Goal: Information Seeking & Learning: Learn about a topic

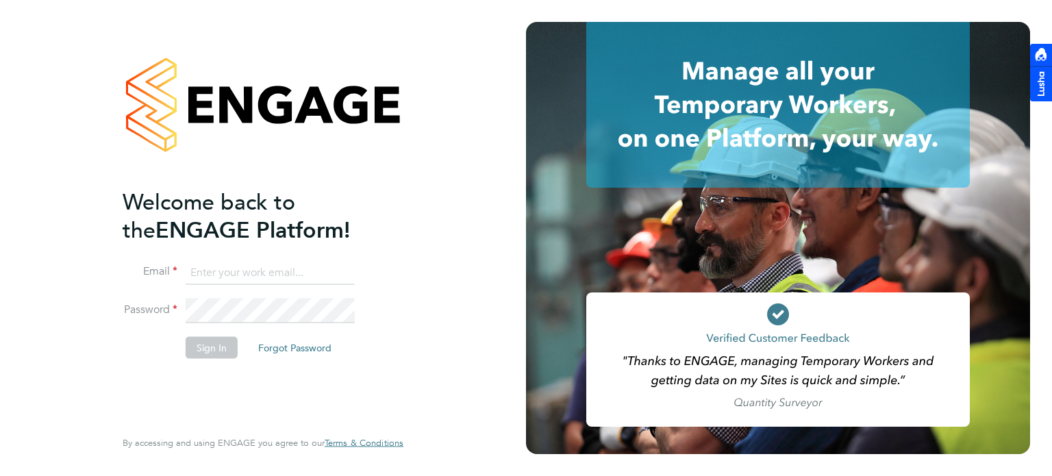
type input "[PERSON_NAME][EMAIL_ADDRESS][PERSON_NAME][DOMAIN_NAME]"
click at [223, 345] on button "Sign In" at bounding box center [212, 347] width 52 height 22
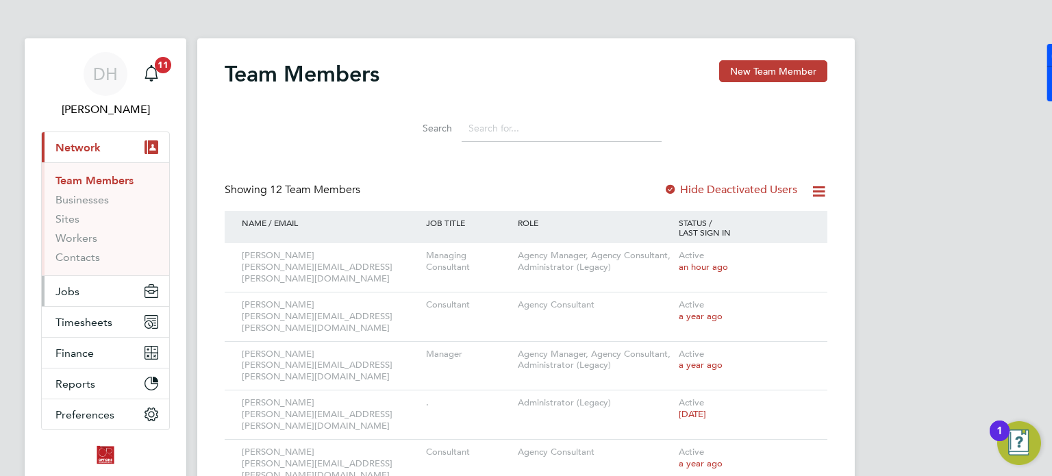
click at [84, 291] on button "Jobs" at bounding box center [105, 291] width 127 height 30
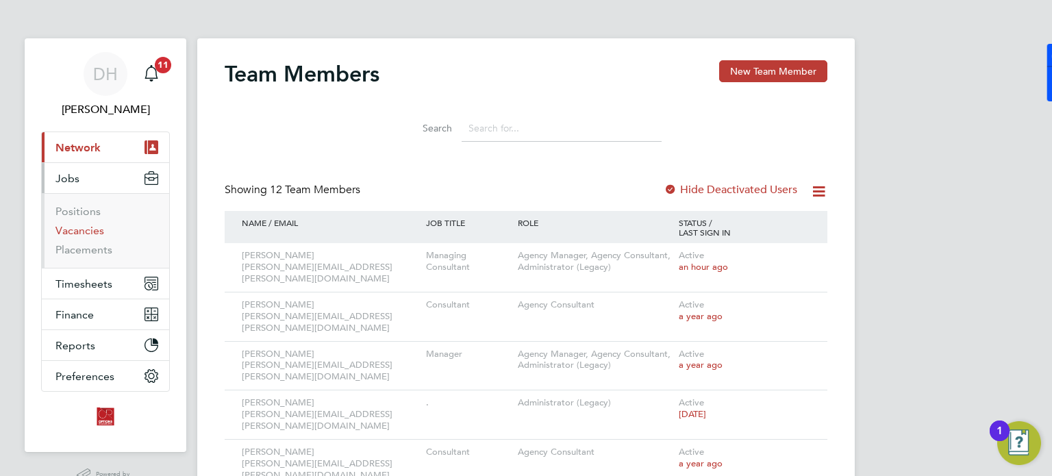
click at [78, 234] on link "Vacancies" at bounding box center [79, 230] width 49 height 13
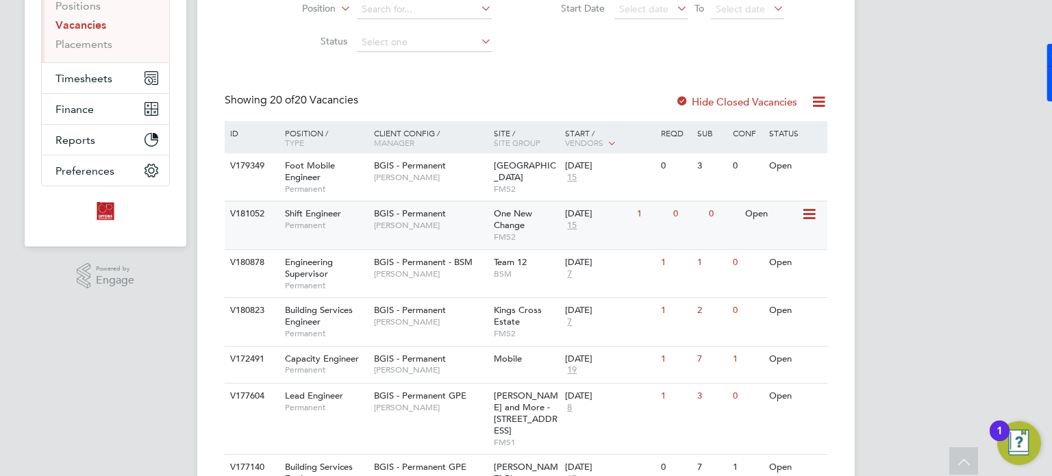
scroll to position [274, 0]
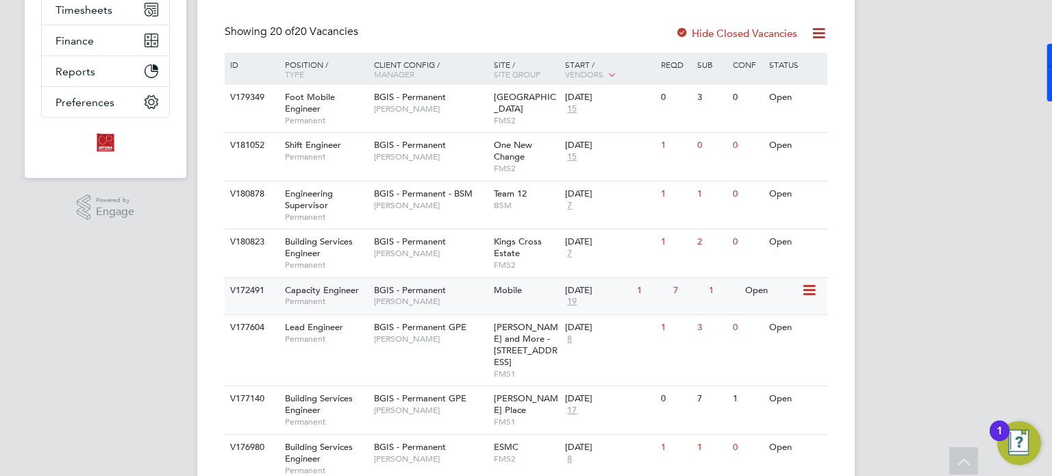
click at [575, 302] on span "19" at bounding box center [572, 302] width 14 height 12
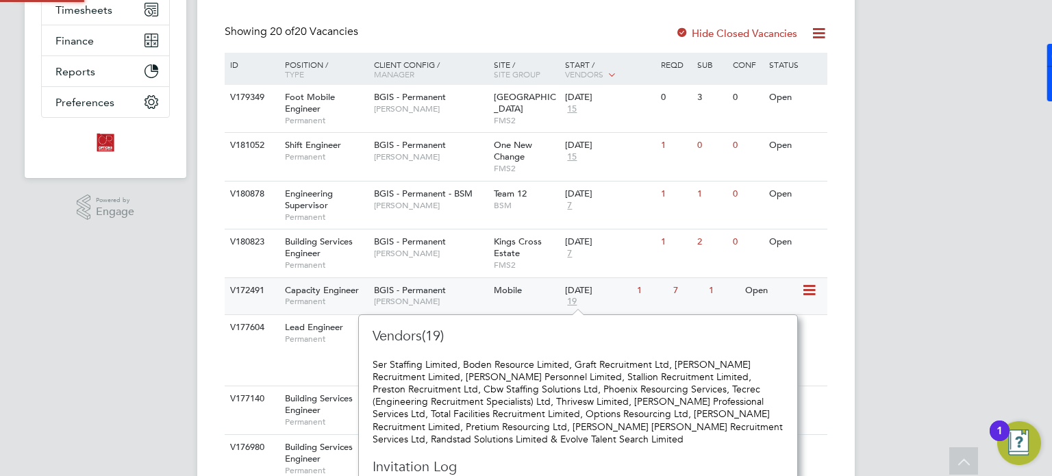
scroll to position [12, 14]
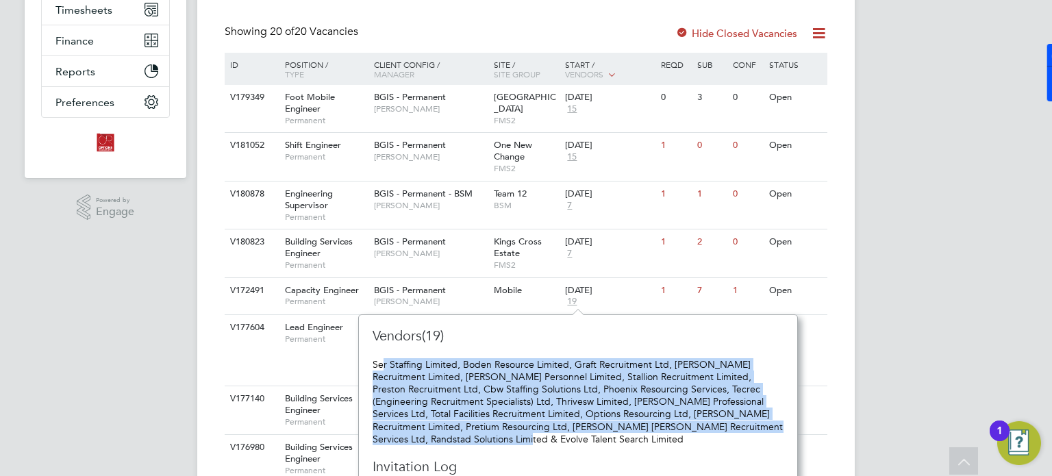
drag, startPoint x: 384, startPoint y: 362, endPoint x: 655, endPoint y: 441, distance: 282.7
click at [655, 441] on div "Ser Staffing Limited, Boden Resource Limited, Graft Recruitment Ltd, [PERSON_NA…" at bounding box center [578, 401] width 411 height 87
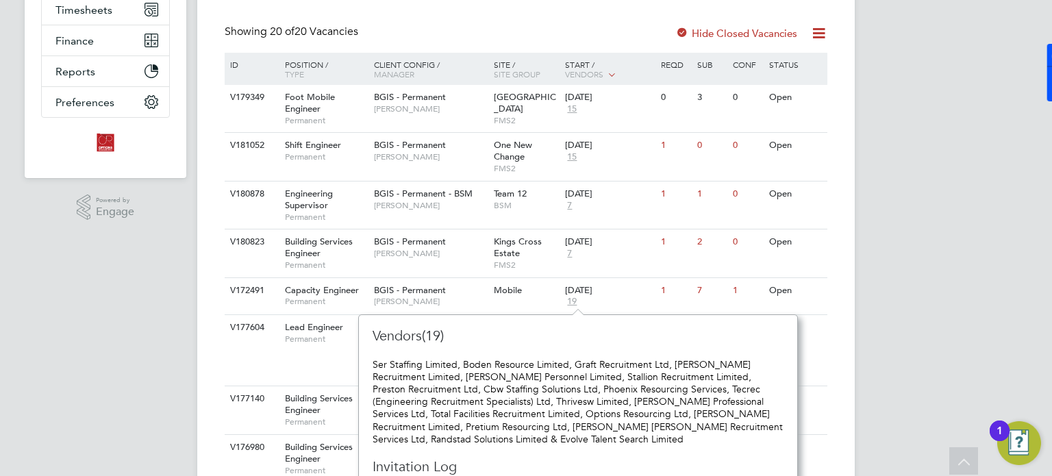
click at [851, 408] on div "Vacancies New Vacancy Vacancies I follow All Vacancies Client Config Site Posit…" at bounding box center [526, 474] width 658 height 1421
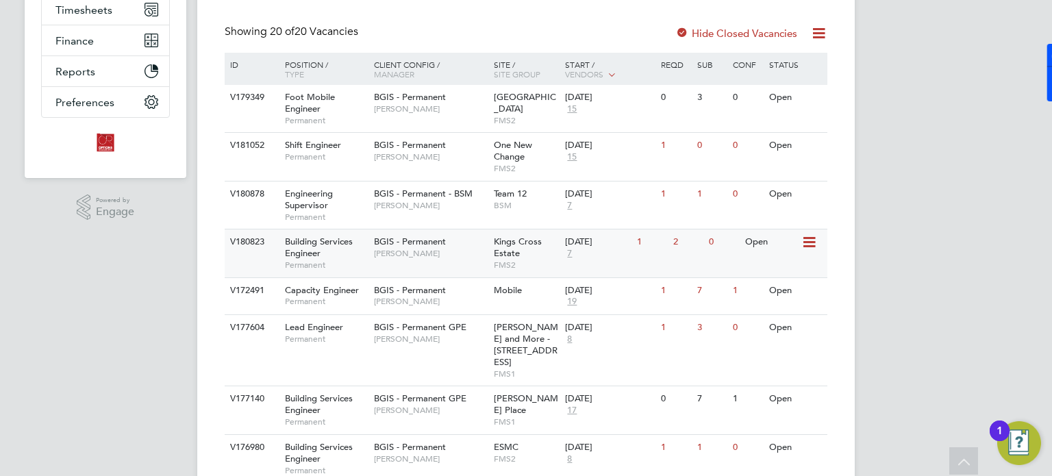
click at [573, 251] on span "7" at bounding box center [569, 254] width 9 height 12
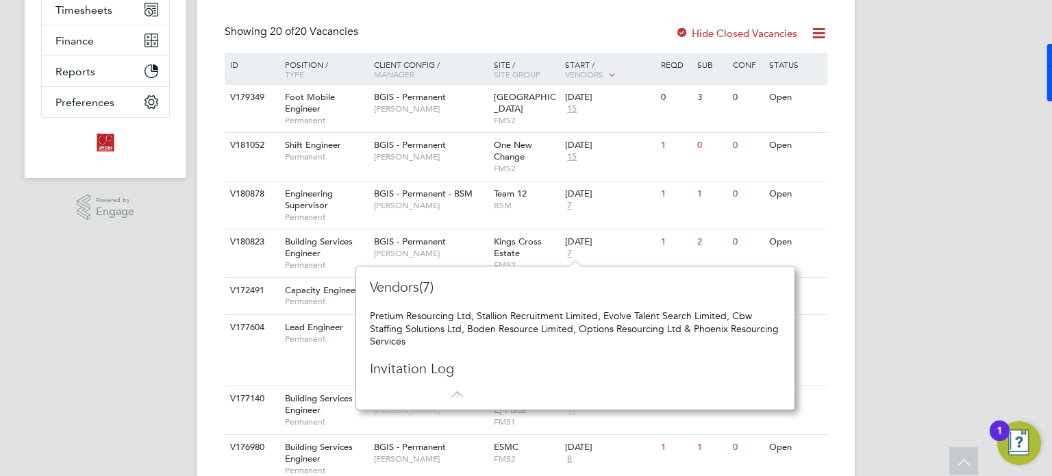
click at [877, 243] on div "DH [PERSON_NAME] Notifications 11 Applications: Network Team Members Businesses…" at bounding box center [526, 466] width 1052 height 1481
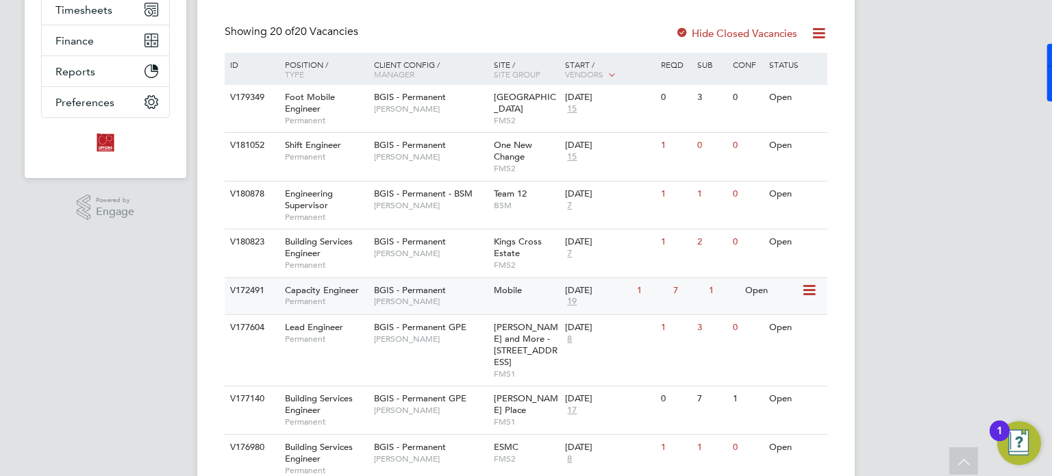
click at [569, 301] on span "19" at bounding box center [572, 302] width 14 height 12
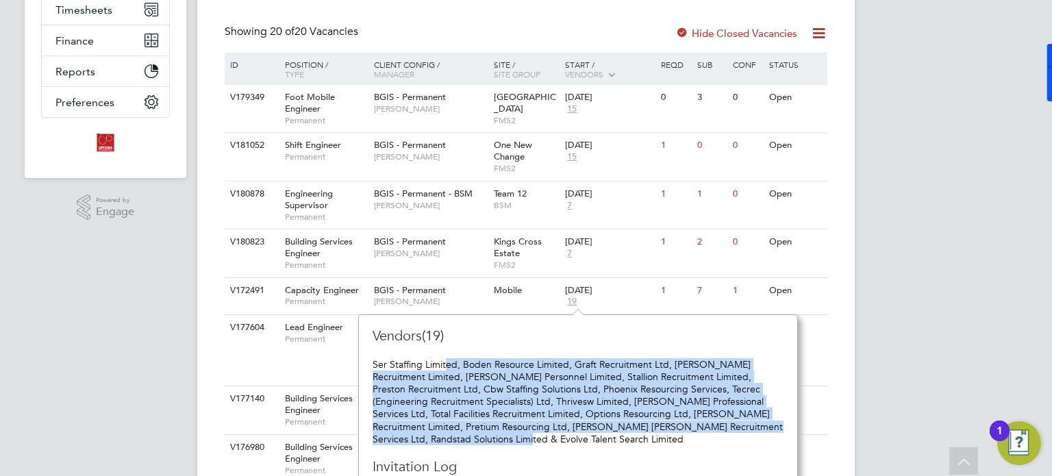
drag, startPoint x: 449, startPoint y: 360, endPoint x: 517, endPoint y: 436, distance: 102.3
click at [516, 436] on div "Ser Staffing Limited, Boden Resource Limited, Graft Recruitment Ltd, [PERSON_NA…" at bounding box center [578, 401] width 411 height 87
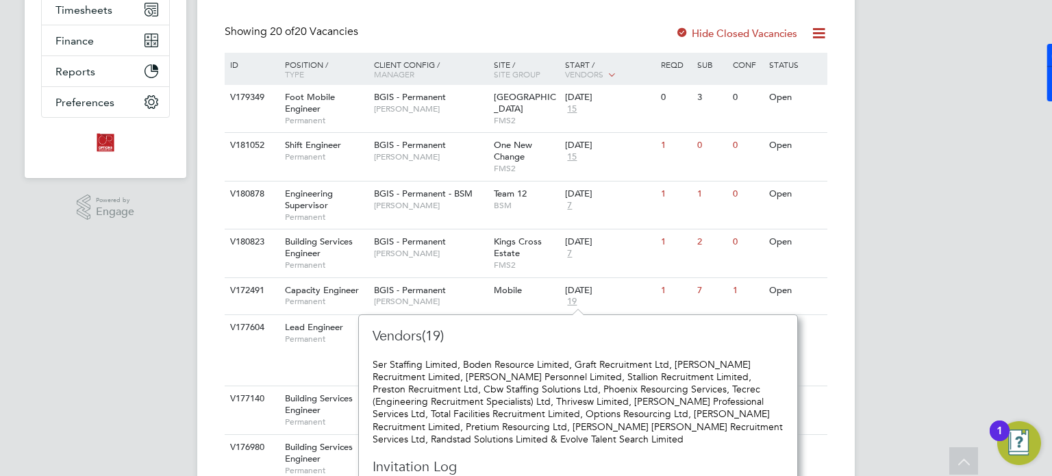
click at [895, 404] on div "DH [PERSON_NAME] Notifications 11 Applications: Network Team Members Businesses…" at bounding box center [526, 466] width 1052 height 1481
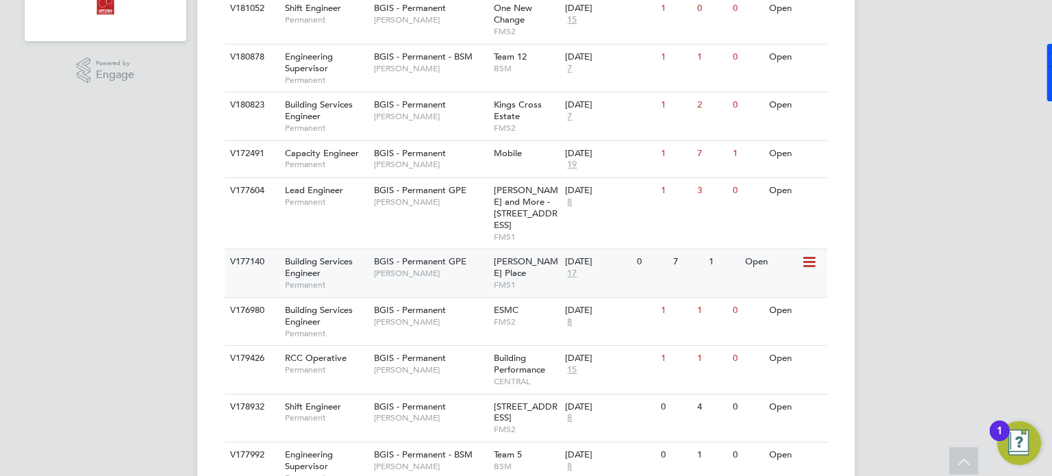
scroll to position [274, 0]
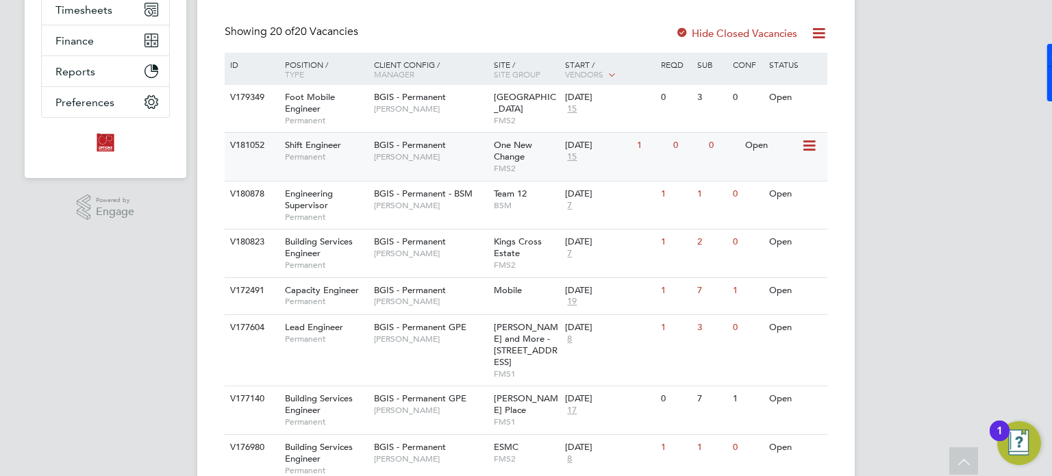
click at [571, 160] on span "15" at bounding box center [572, 157] width 14 height 12
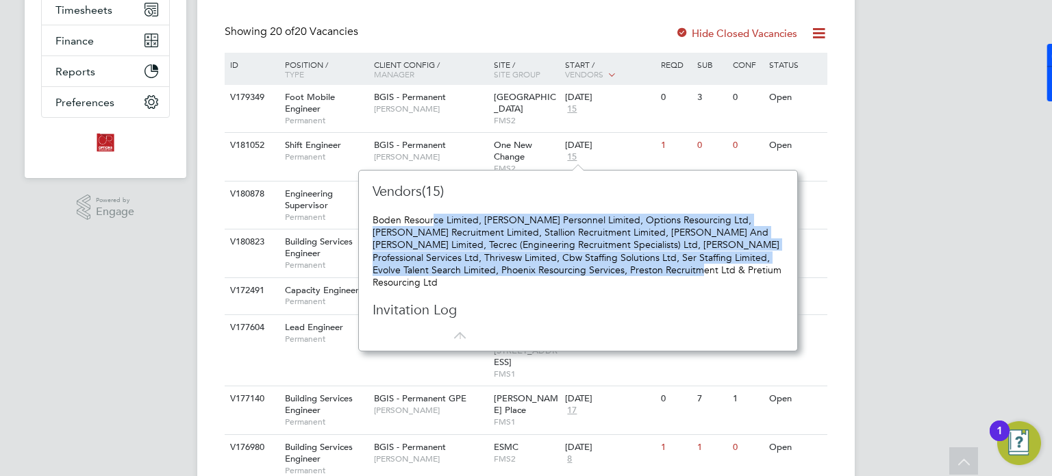
drag, startPoint x: 478, startPoint y: 225, endPoint x: 721, endPoint y: 276, distance: 247.7
click at [710, 270] on div "Boden Resource Limited, [PERSON_NAME] Personnel Limited, Options Resourcing Ltd…" at bounding box center [578, 251] width 411 height 75
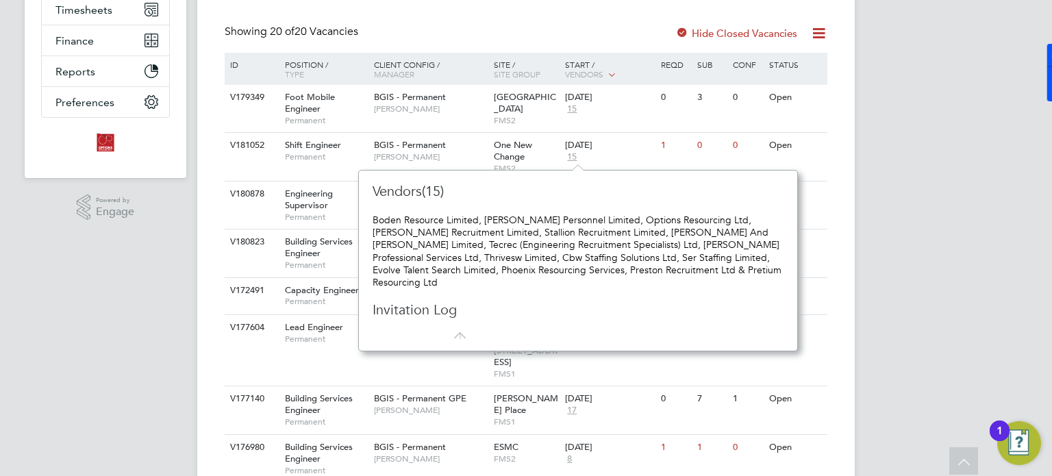
click at [915, 312] on div "DH [PERSON_NAME] Notifications 11 Applications: Network Team Members Businesses…" at bounding box center [526, 466] width 1052 height 1481
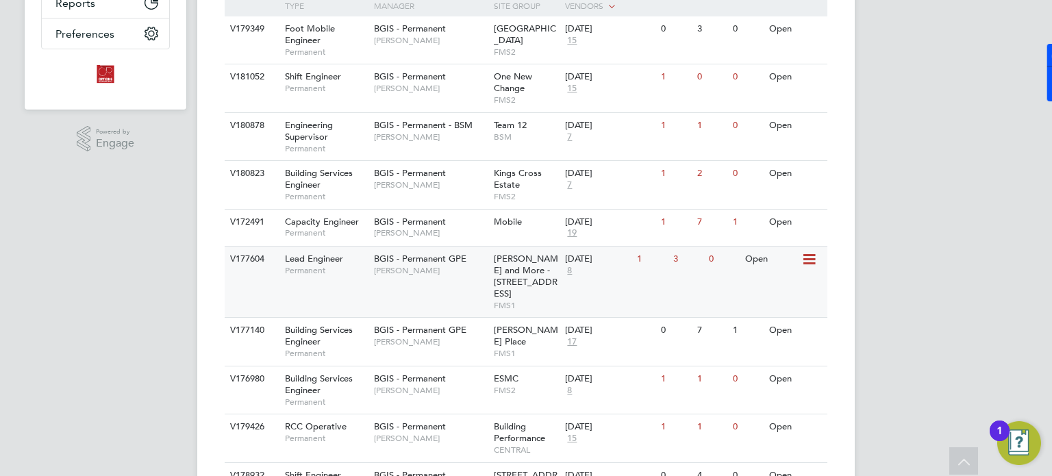
scroll to position [205, 0]
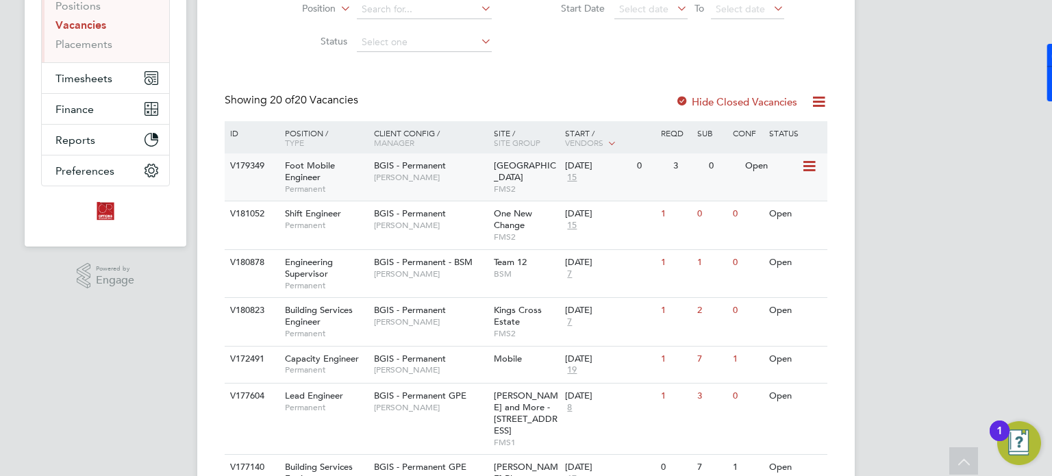
click at [575, 175] on span "15" at bounding box center [572, 178] width 14 height 12
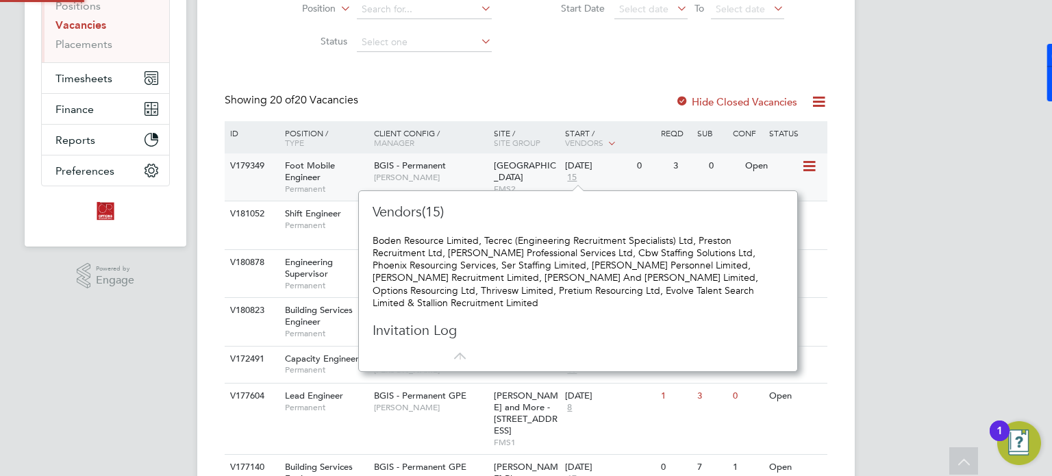
scroll to position [12, 14]
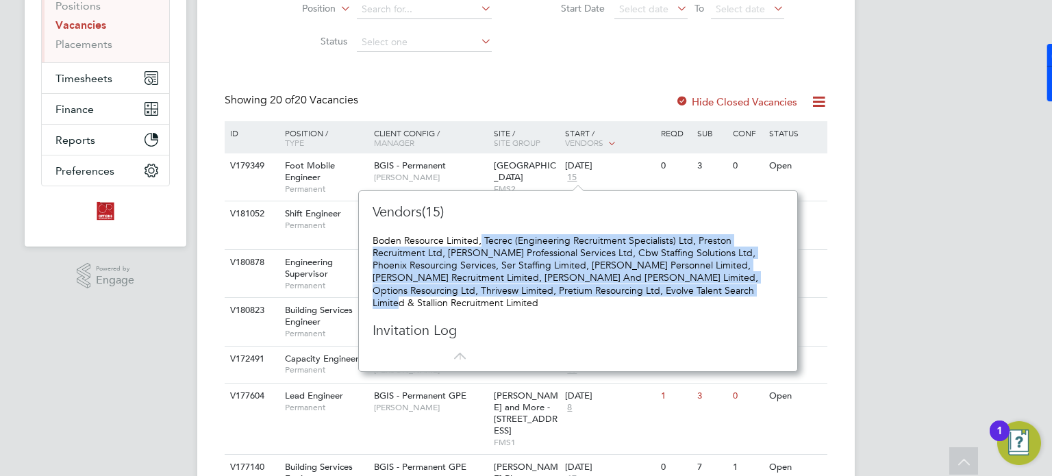
drag, startPoint x: 480, startPoint y: 234, endPoint x: 717, endPoint y: 295, distance: 244.5
click at [717, 295] on div "Boden Resource Limited, Tecrec (Engineering Recruitment Specialists) Ltd, Prest…" at bounding box center [578, 271] width 411 height 75
